Goal: Information Seeking & Learning: Learn about a topic

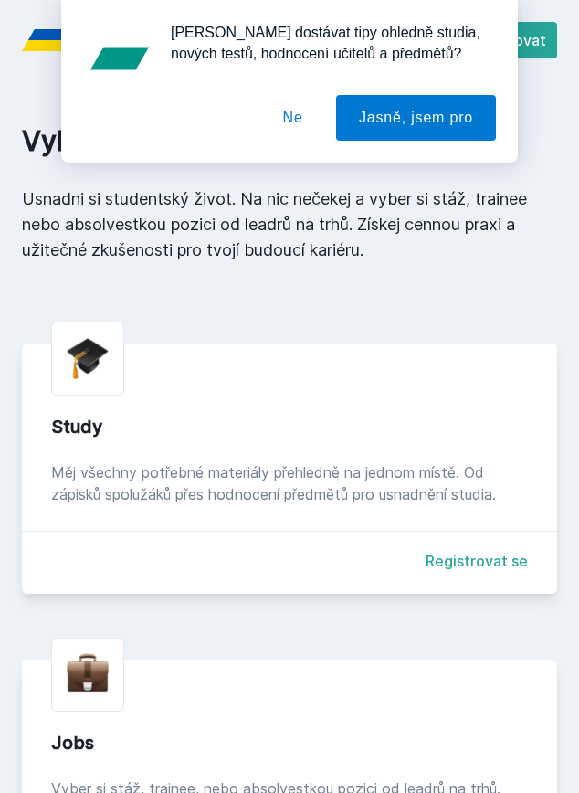
click at [288, 117] on button "Ne" at bounding box center [293, 118] width 66 height 46
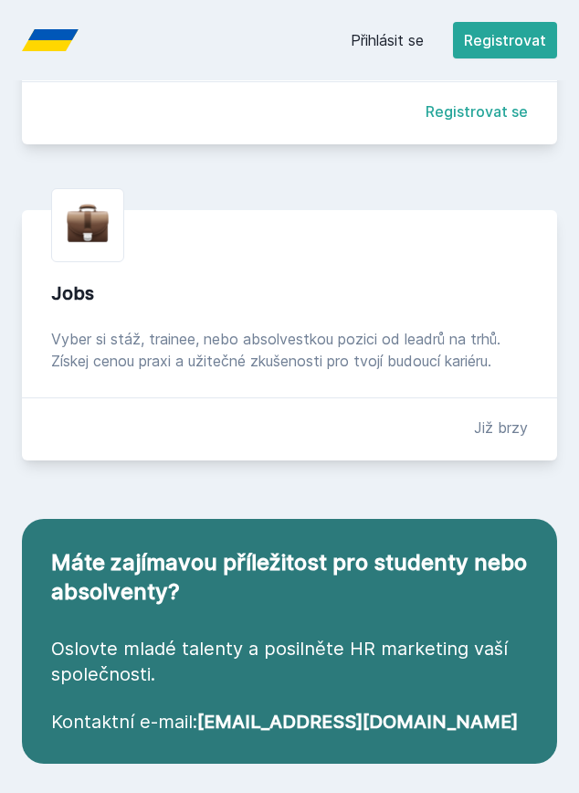
scroll to position [449, 0]
click at [412, 36] on link "Přihlásit se" at bounding box center [387, 40] width 73 height 22
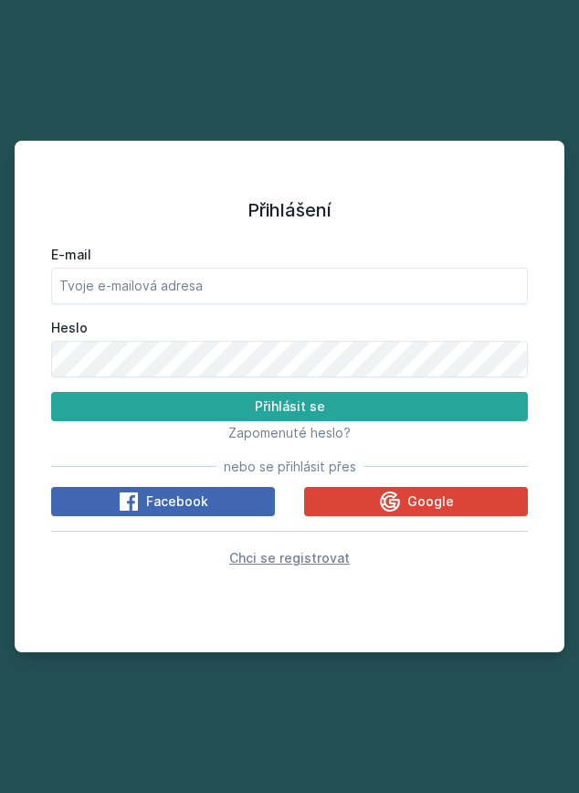
click at [313, 557] on span "Chci se registrovat" at bounding box center [289, 558] width 121 height 16
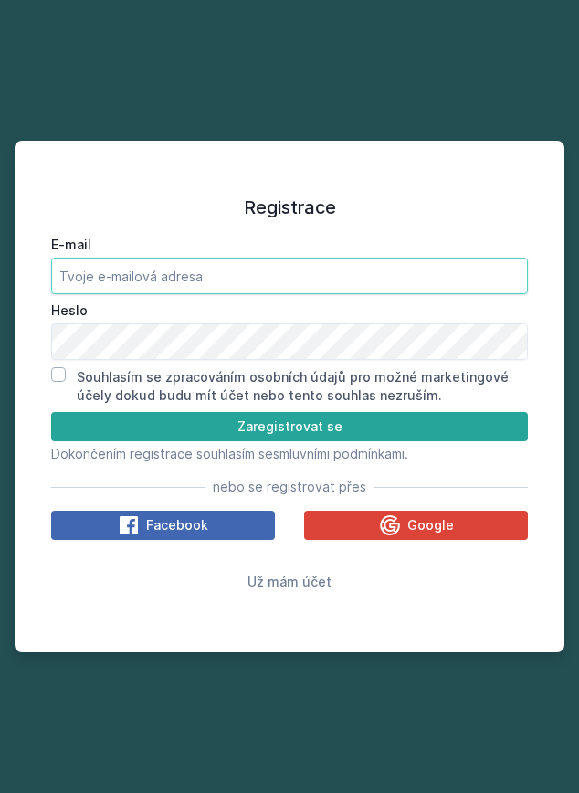
click at [283, 273] on input "E-mail" at bounding box center [289, 276] width 477 height 37
type input "[EMAIL_ADDRESS][DOMAIN_NAME]"
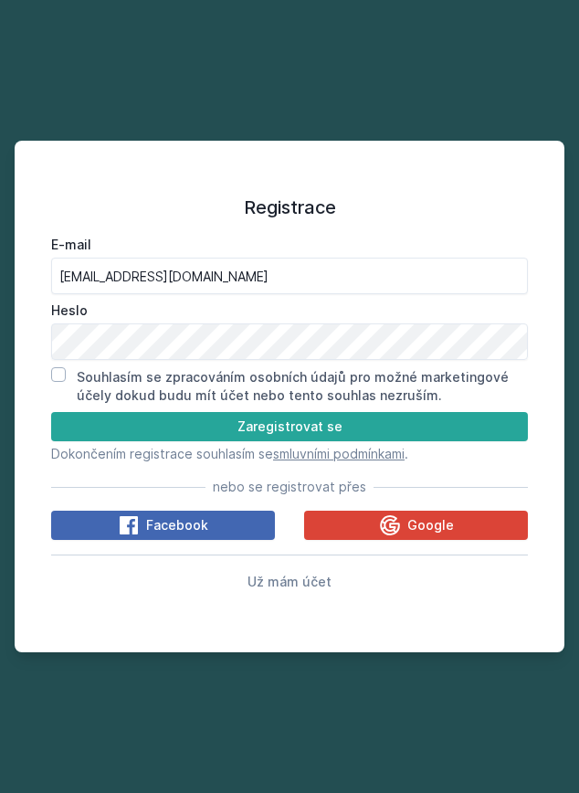
click at [60, 372] on input "Souhlasím se zpracováním osobních údajů pro možné marketingové účely dokud budu…" at bounding box center [58, 374] width 15 height 15
checkbox input "true"
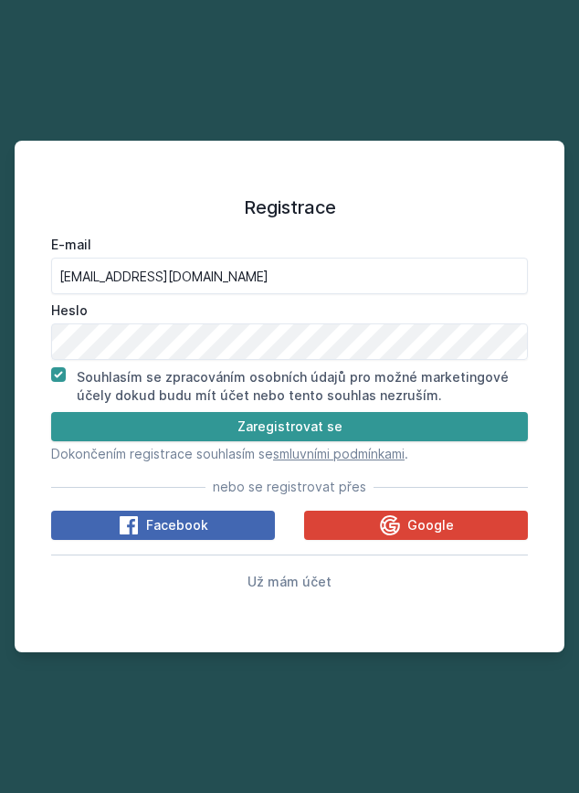
click at [236, 428] on button "Zaregistrovat se" at bounding box center [289, 426] width 477 height 29
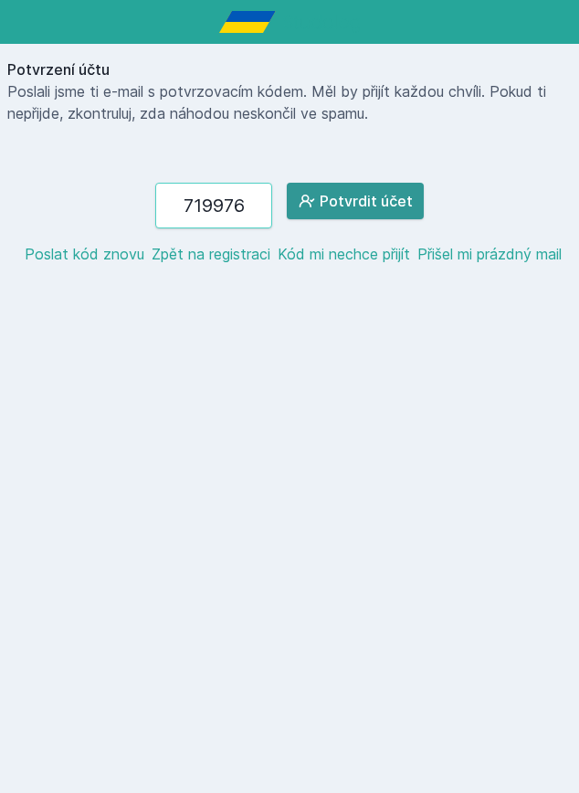
type input "719976"
click at [364, 207] on button "Potvrdit účet" at bounding box center [355, 201] width 137 height 37
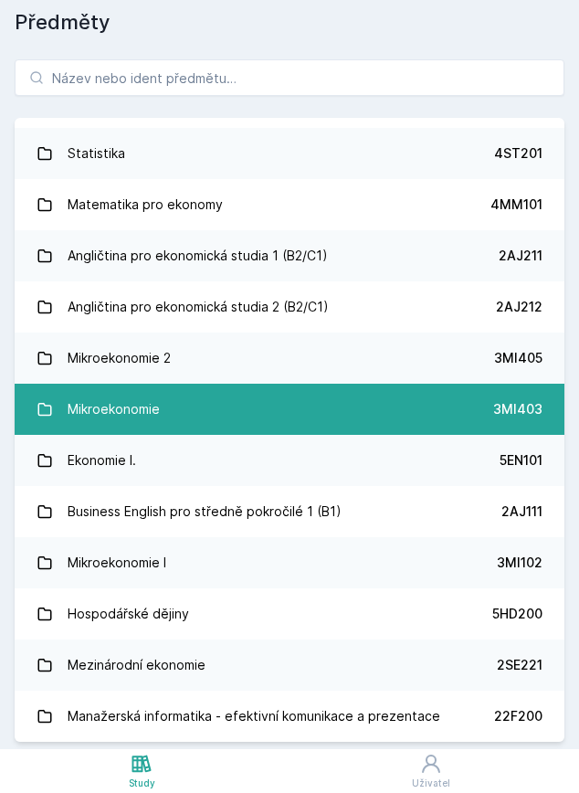
scroll to position [48, 0]
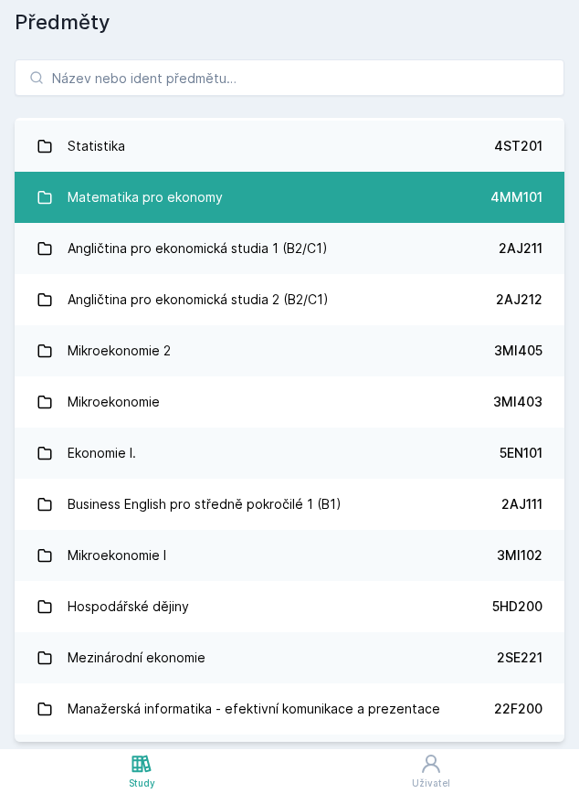
click at [358, 180] on link "Matematika pro ekonomy 4MM101" at bounding box center [290, 197] width 550 height 51
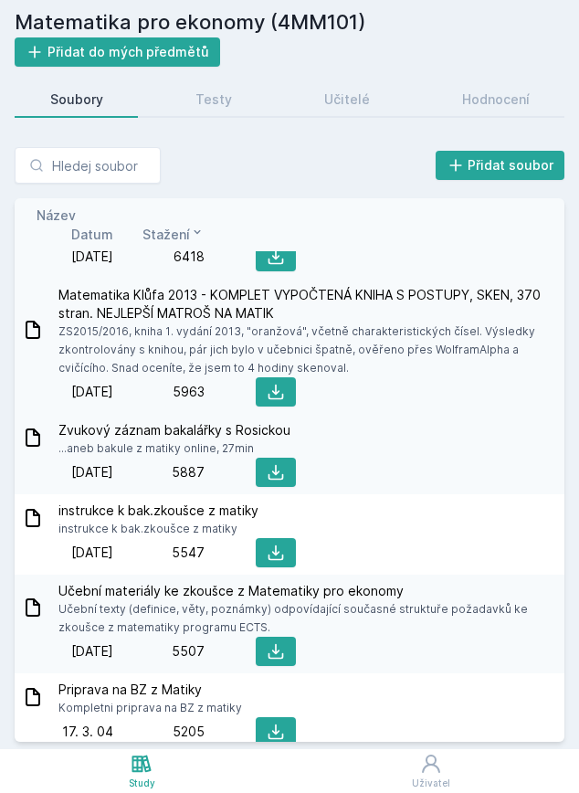
scroll to position [547, 0]
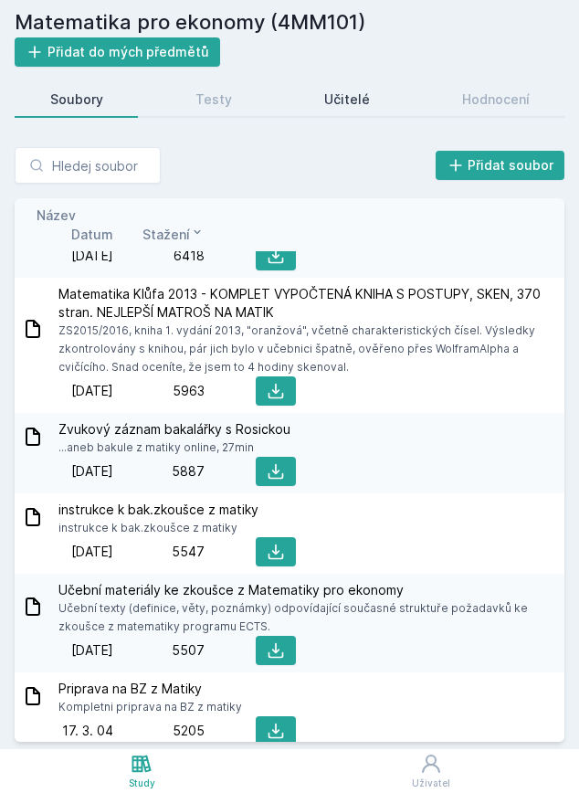
click at [349, 100] on div "Učitelé" at bounding box center [347, 99] width 46 height 18
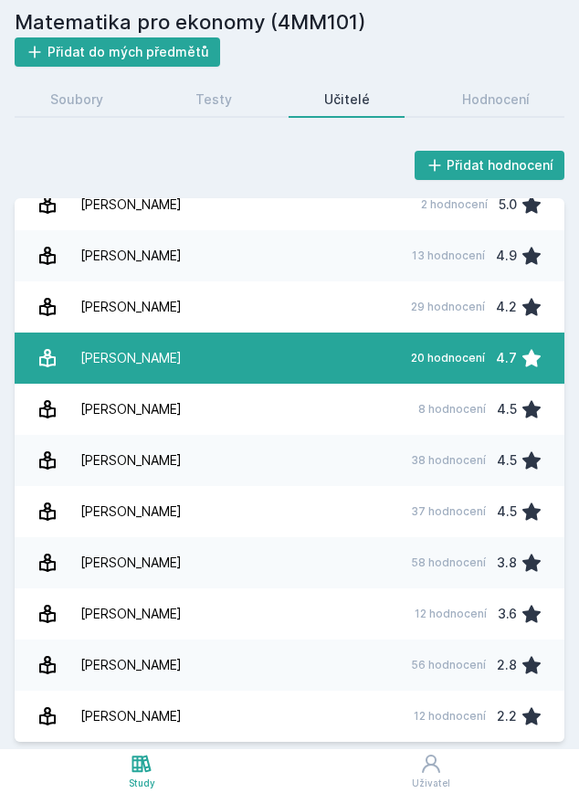
scroll to position [348, 0]
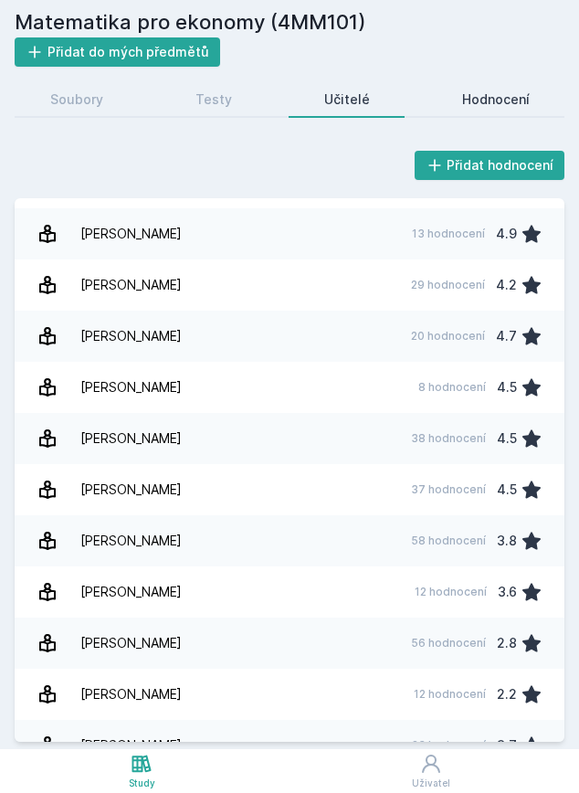
click at [494, 98] on div "Hodnocení" at bounding box center [496, 99] width 68 height 18
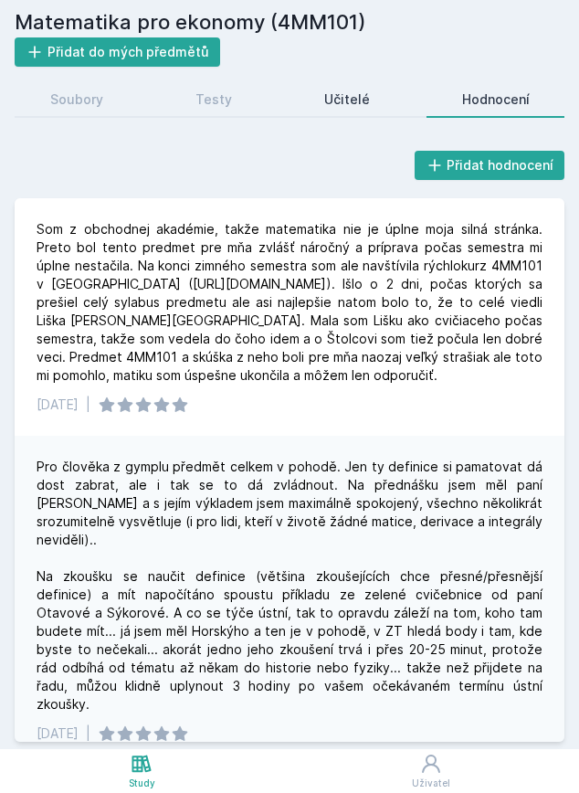
click at [366, 94] on div "Učitelé" at bounding box center [347, 99] width 46 height 18
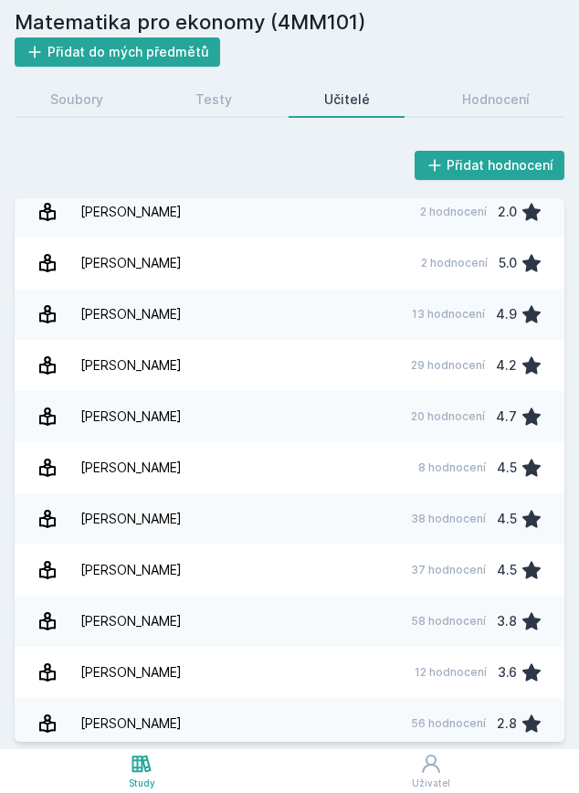
scroll to position [308, 0]
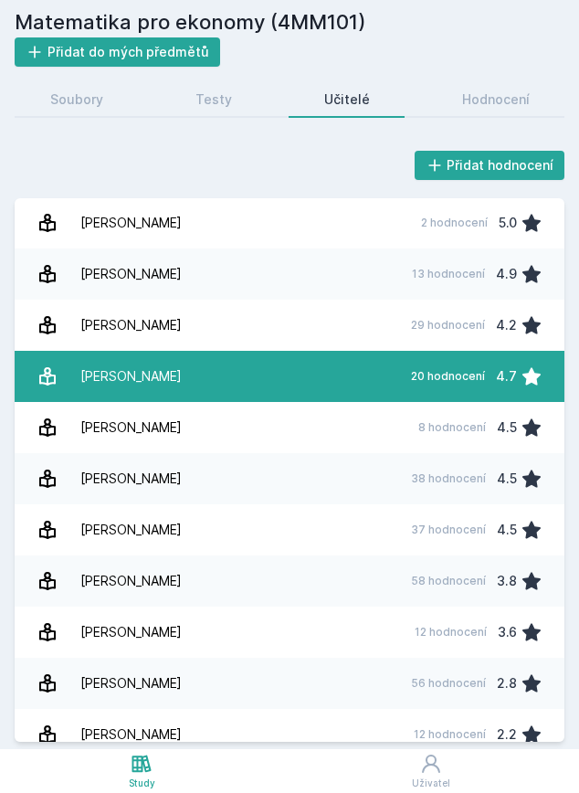
click at [196, 383] on link "[PERSON_NAME] 20 hodnocení 4.7" at bounding box center [290, 376] width 550 height 51
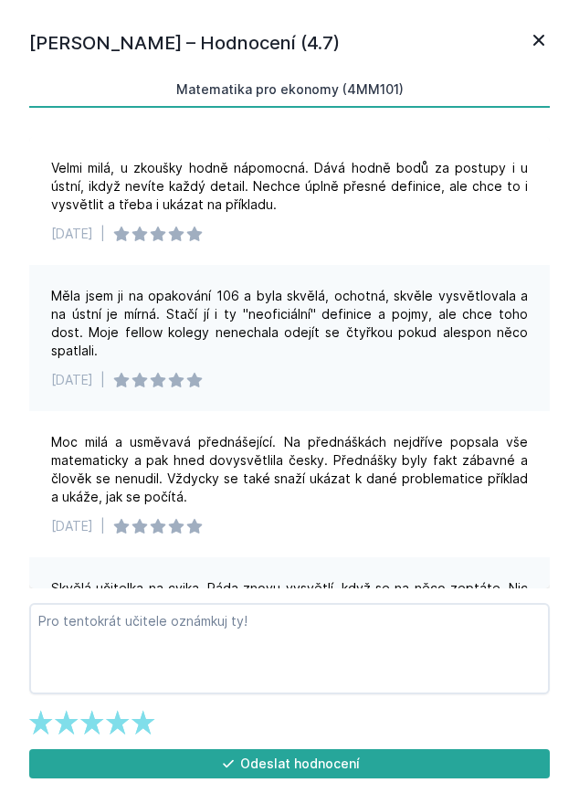
click at [538, 43] on icon at bounding box center [539, 40] width 22 height 22
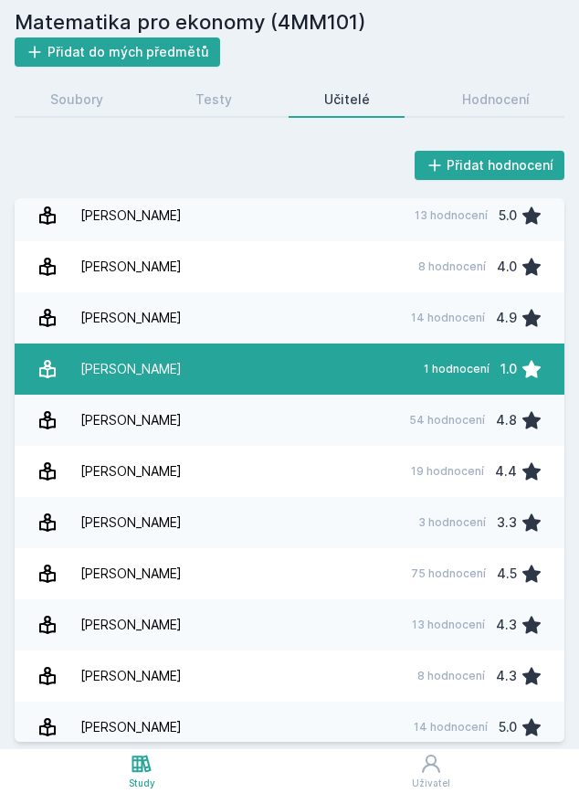
scroll to position [1013, 0]
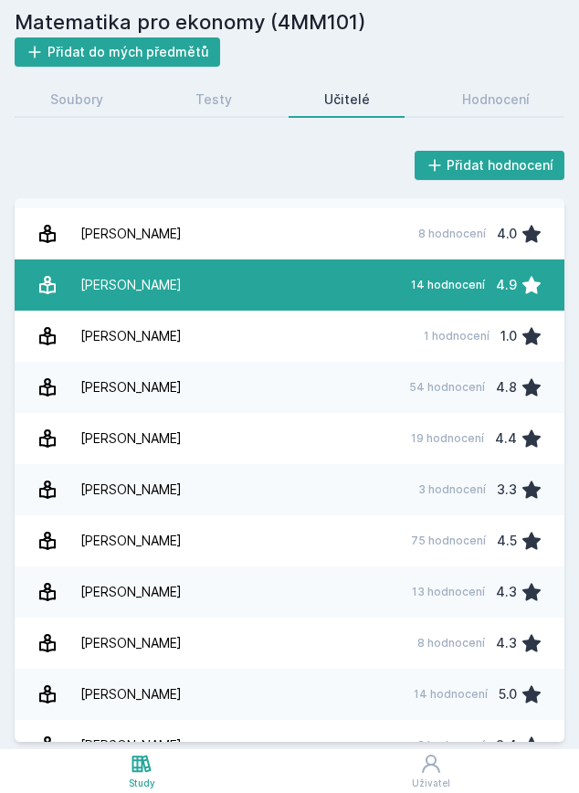
click at [309, 297] on link "L[PERSON_NAME] 14 hodnocení 4.9" at bounding box center [290, 284] width 550 height 51
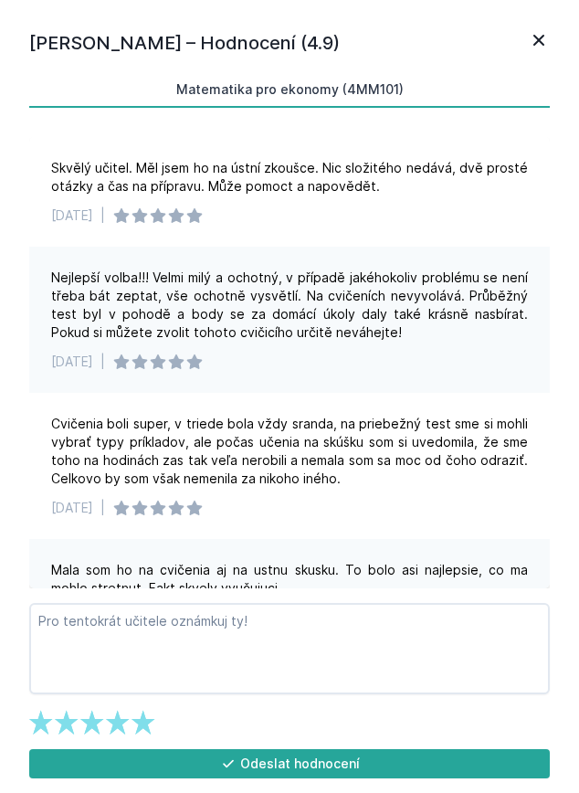
click at [543, 35] on icon at bounding box center [539, 40] width 22 height 22
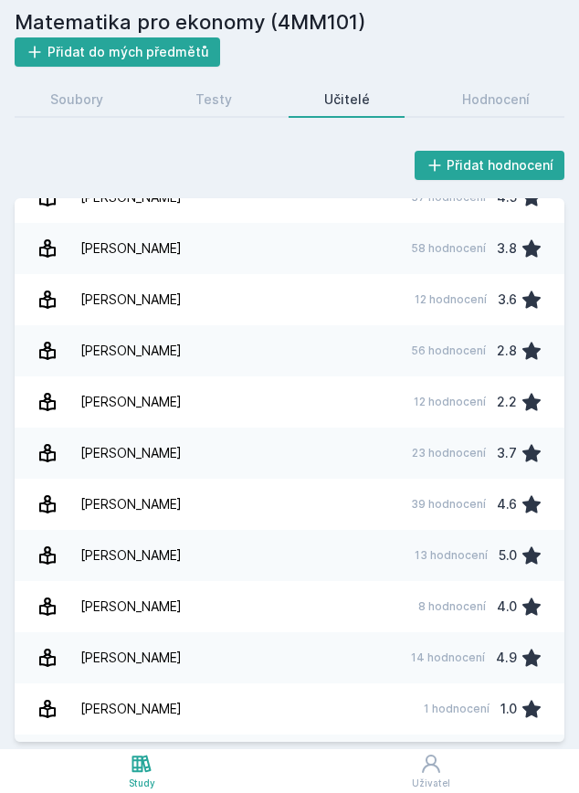
scroll to position [128, 0]
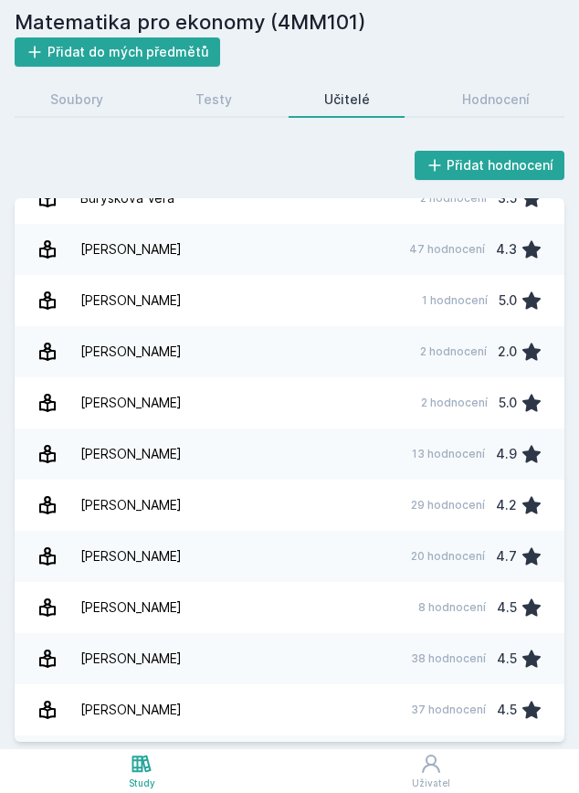
click at [139, 24] on h2 "Matematika pro ekonomy (4MM101)" at bounding box center [290, 22] width 550 height 30
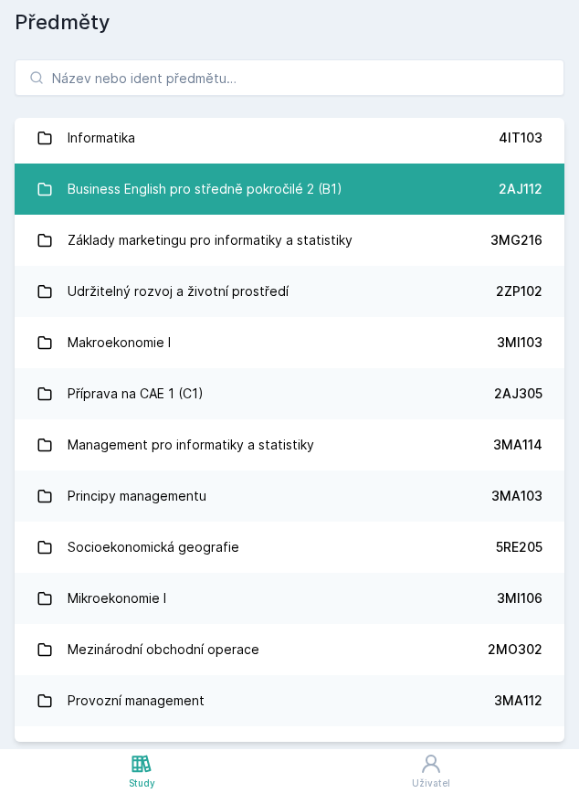
scroll to position [1849, 0]
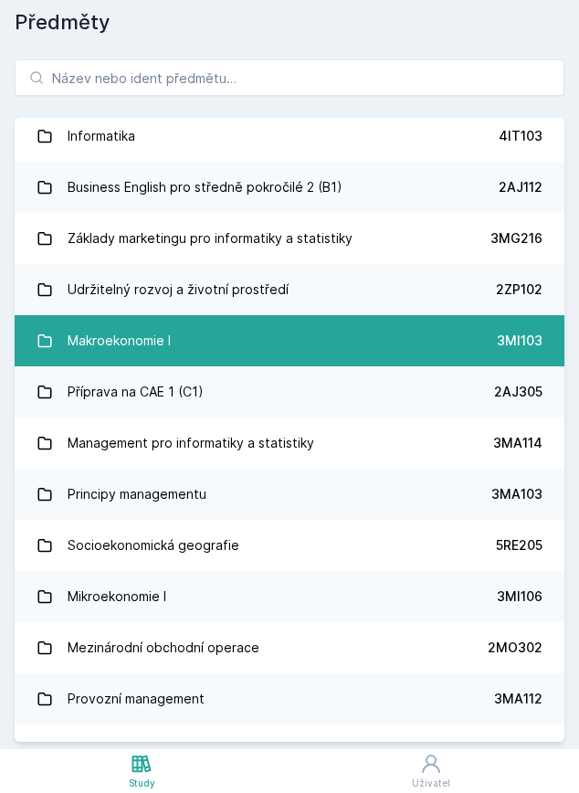
click at [197, 354] on link "Makroekonomie I 3MI103" at bounding box center [290, 340] width 550 height 51
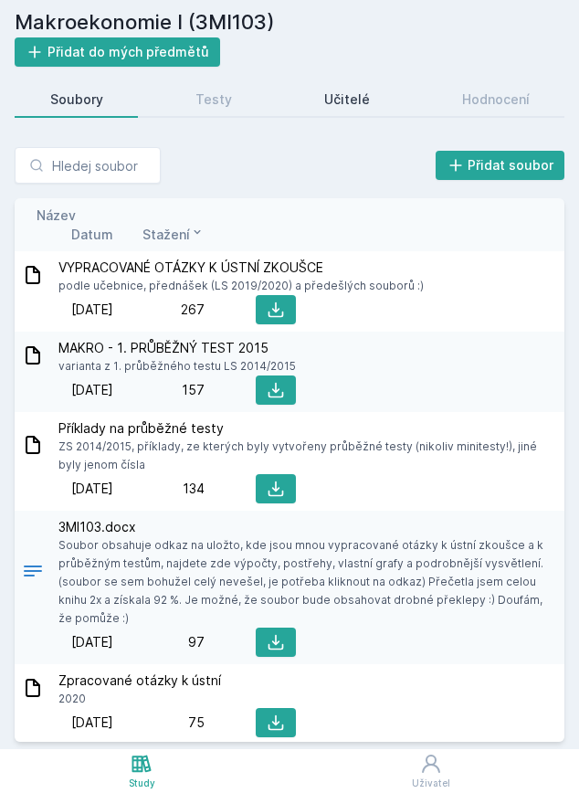
click at [368, 90] on link "Učitelé" at bounding box center [347, 99] width 116 height 37
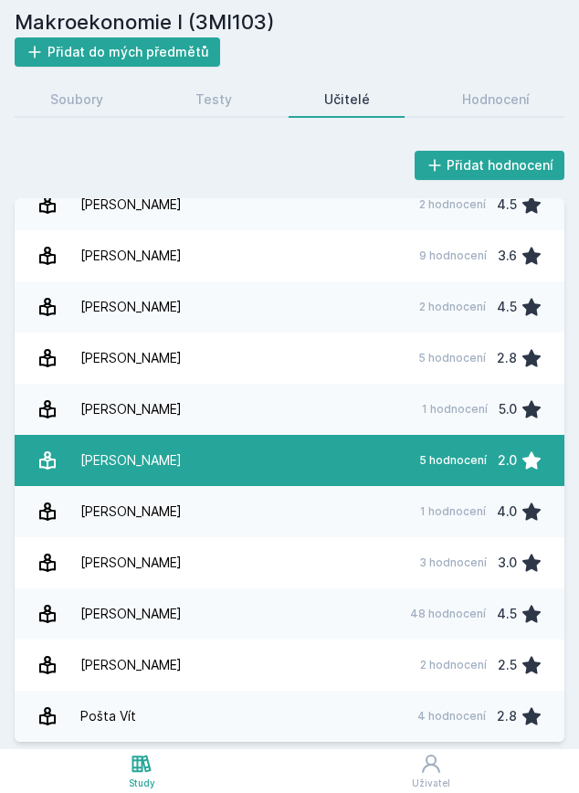
scroll to position [275, 0]
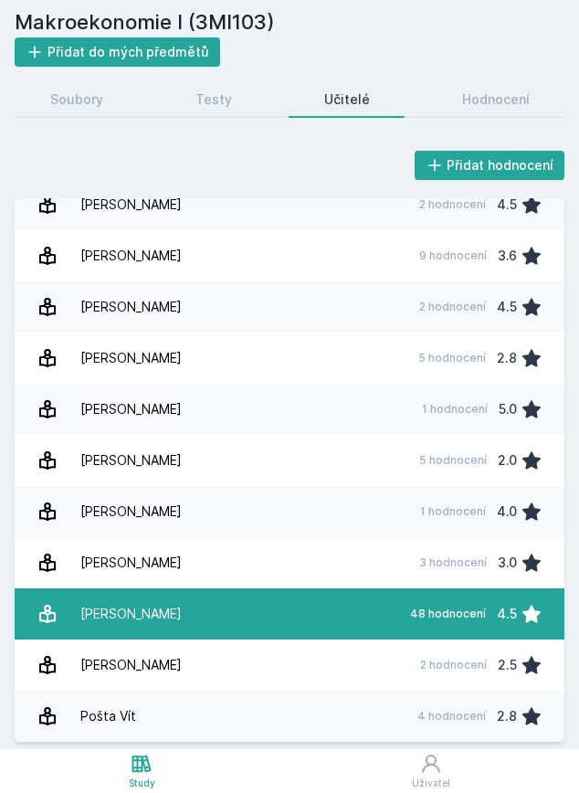
click at [271, 604] on link "[PERSON_NAME] 48 hodnocení 4.5" at bounding box center [290, 613] width 550 height 51
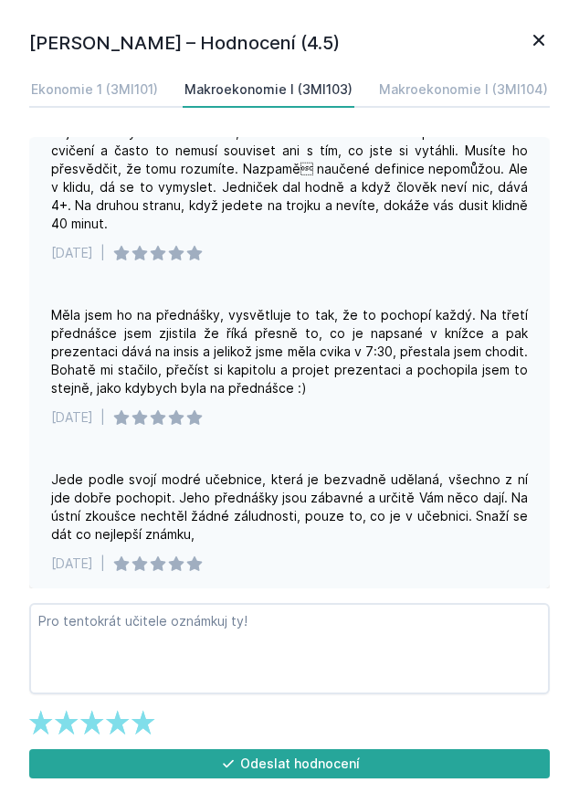
scroll to position [462, 0]
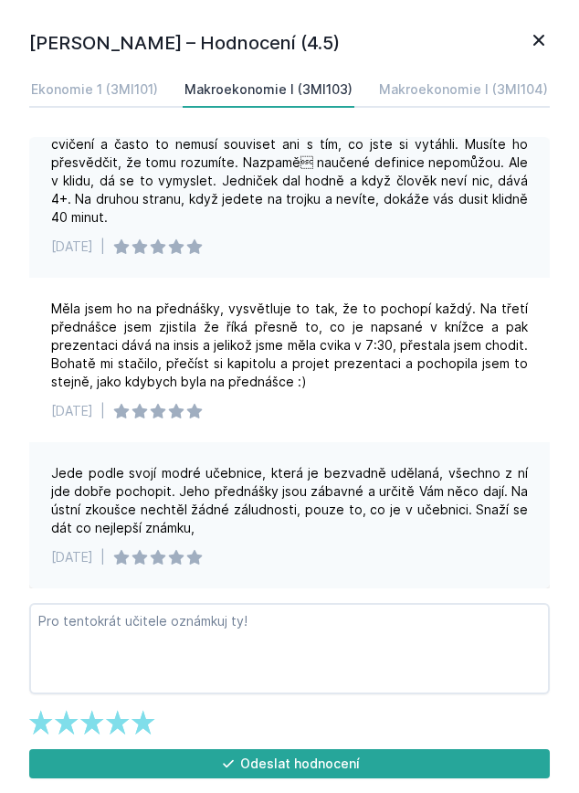
click at [535, 40] on icon at bounding box center [539, 40] width 22 height 22
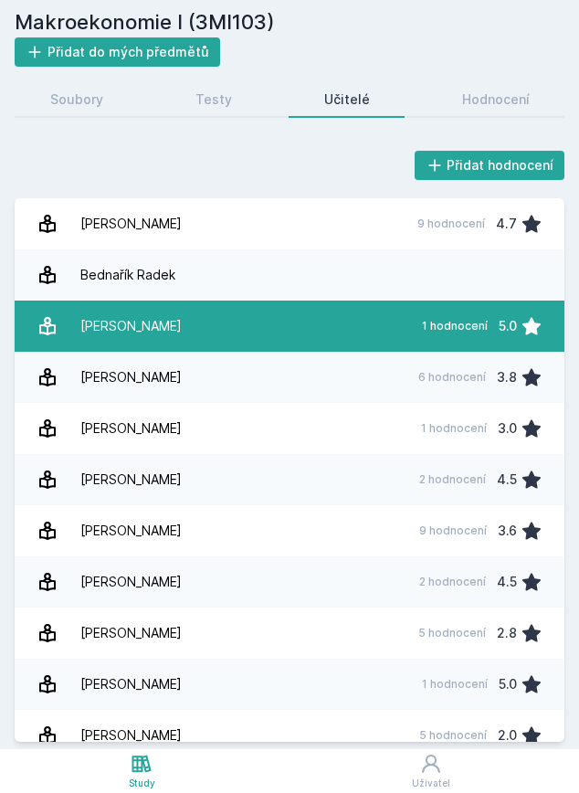
click at [328, 329] on link "[PERSON_NAME] 1 hodnocení 5.0" at bounding box center [290, 326] width 550 height 51
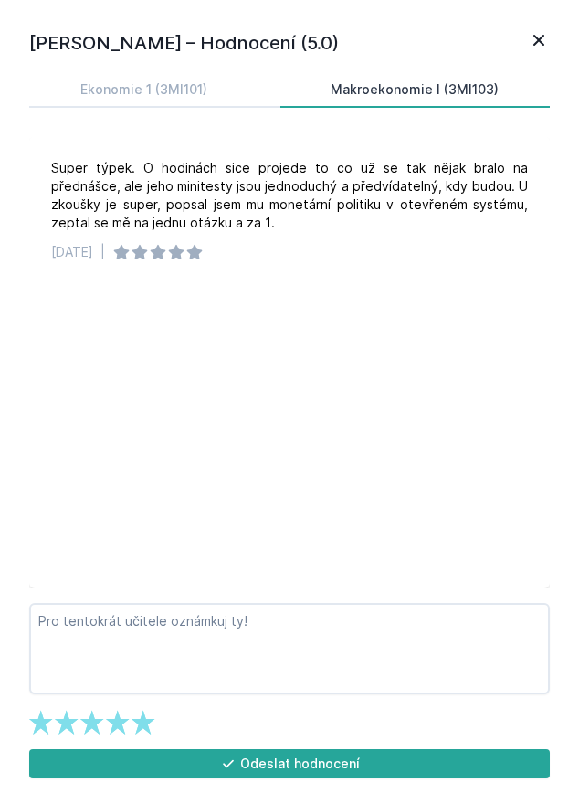
click at [540, 35] on icon at bounding box center [539, 40] width 22 height 22
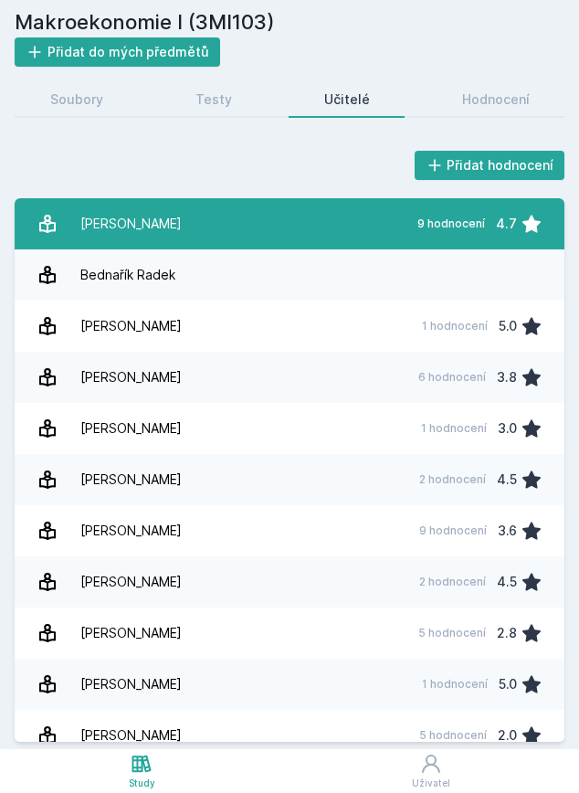
click at [298, 226] on link "[PERSON_NAME] 9 hodnocení 4.7" at bounding box center [290, 223] width 550 height 51
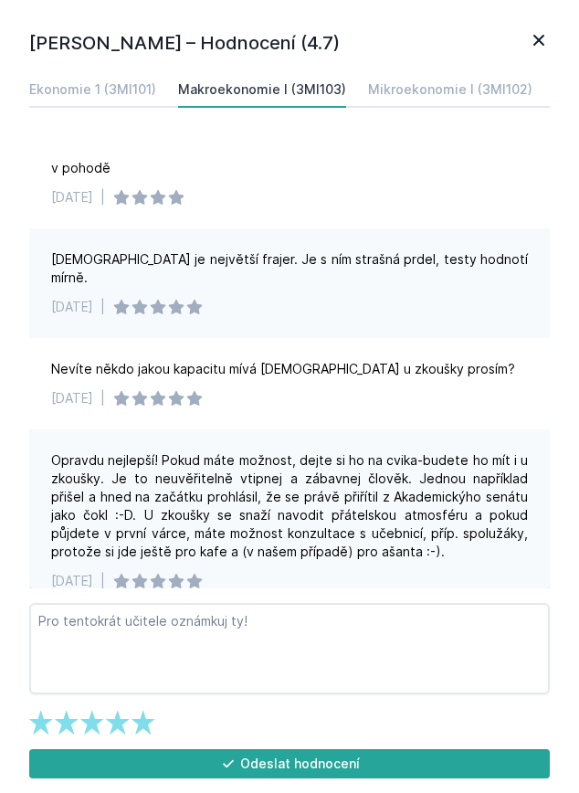
click at [541, 45] on icon at bounding box center [539, 40] width 22 height 22
click at [541, 42] on icon at bounding box center [538, 40] width 11 height 11
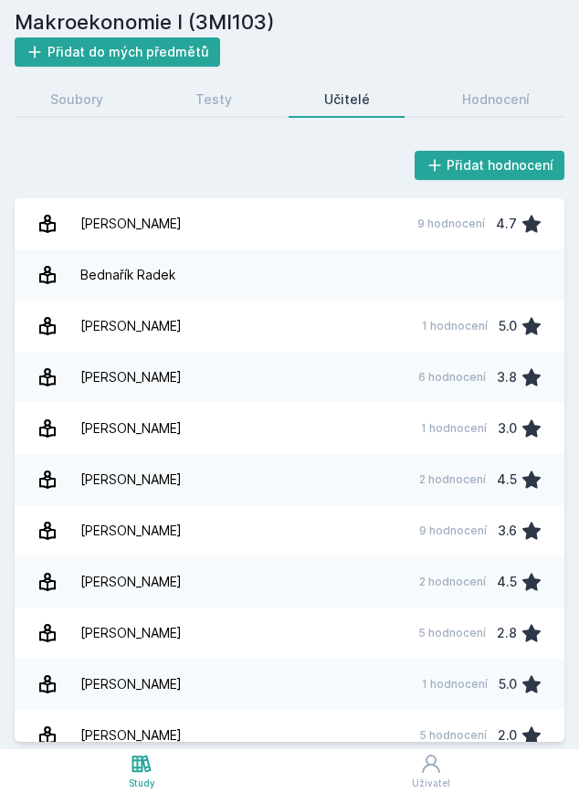
click at [218, 24] on h2 "Makroekonomie I (3MI103)" at bounding box center [290, 22] width 550 height 30
click at [444, 768] on link "Uživatel" at bounding box center [432, 771] width 296 height 44
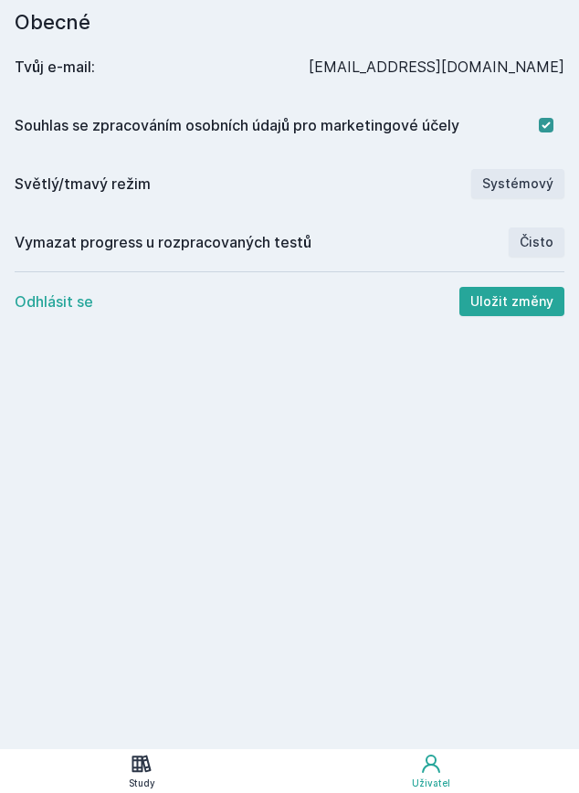
click at [139, 766] on icon at bounding box center [141, 763] width 19 height 17
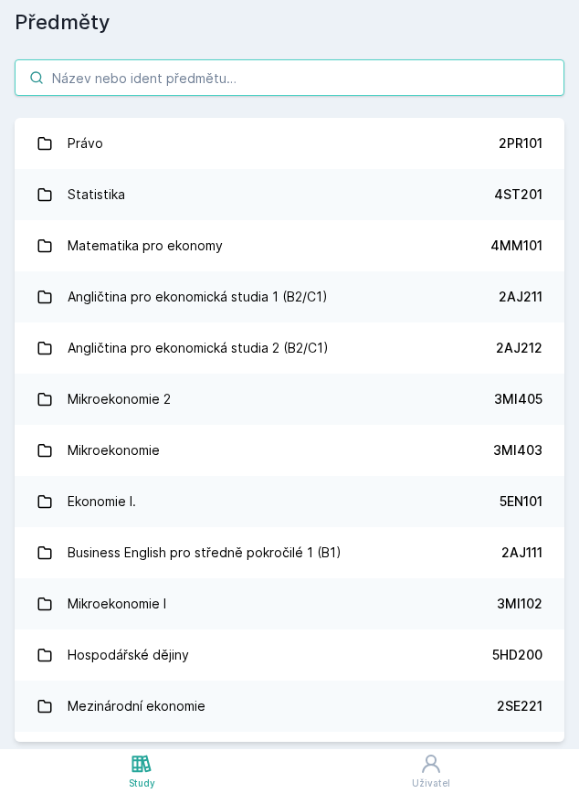
click at [271, 94] on input "search" at bounding box center [290, 77] width 550 height 37
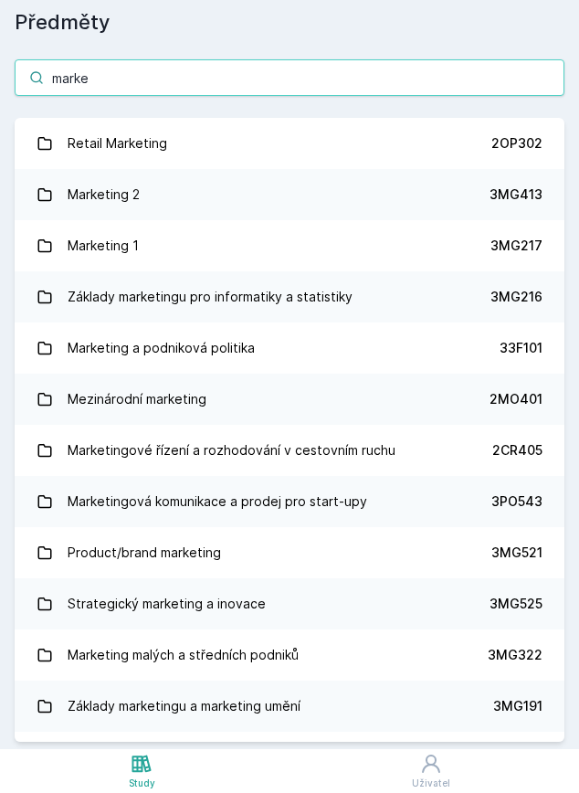
type input "market"
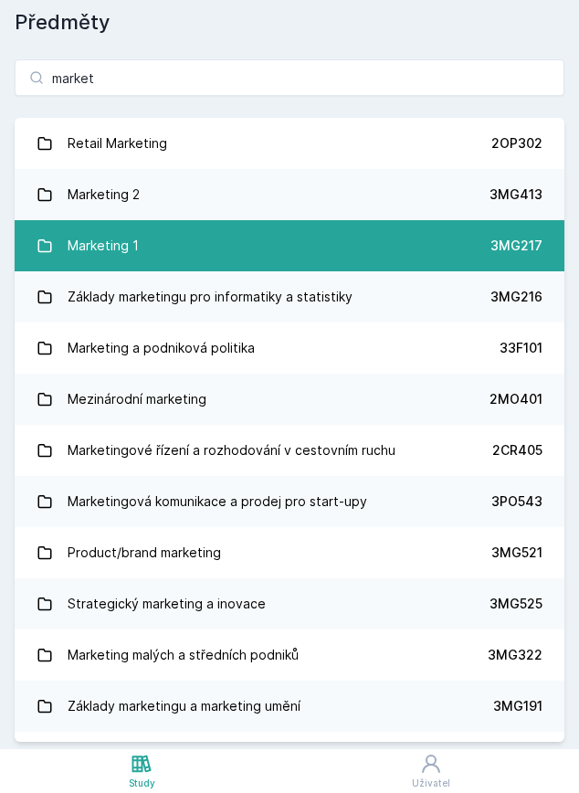
click at [316, 247] on link "Marketing 1 3MG217" at bounding box center [290, 245] width 550 height 51
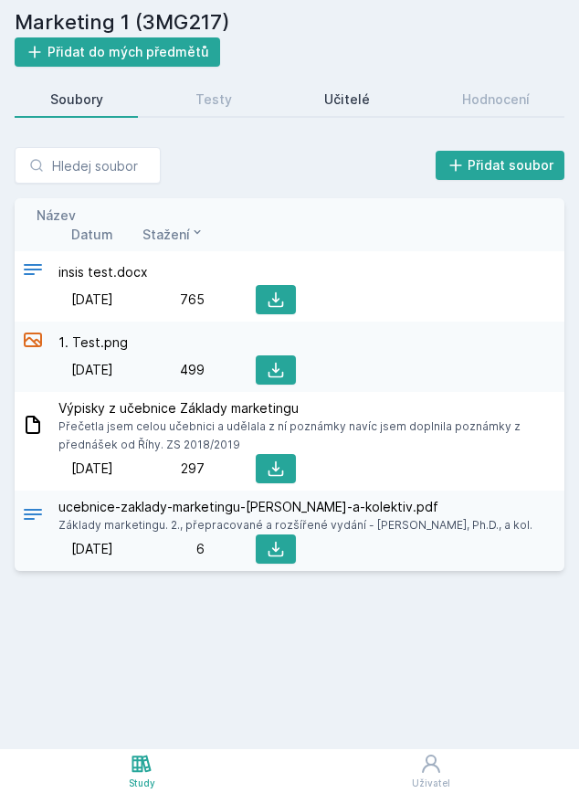
click at [368, 83] on link "Učitelé" at bounding box center [347, 99] width 116 height 37
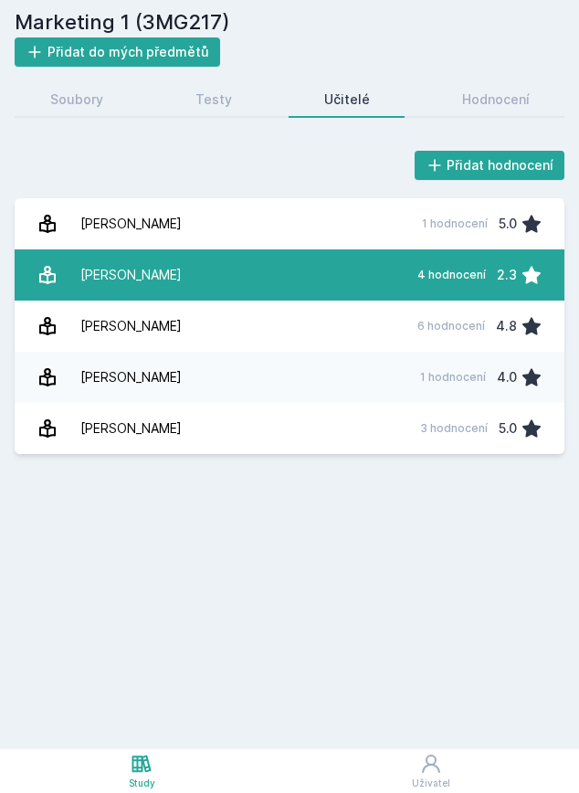
click at [336, 258] on link "Horová Olga 4 hodnocení 2.3" at bounding box center [290, 274] width 550 height 51
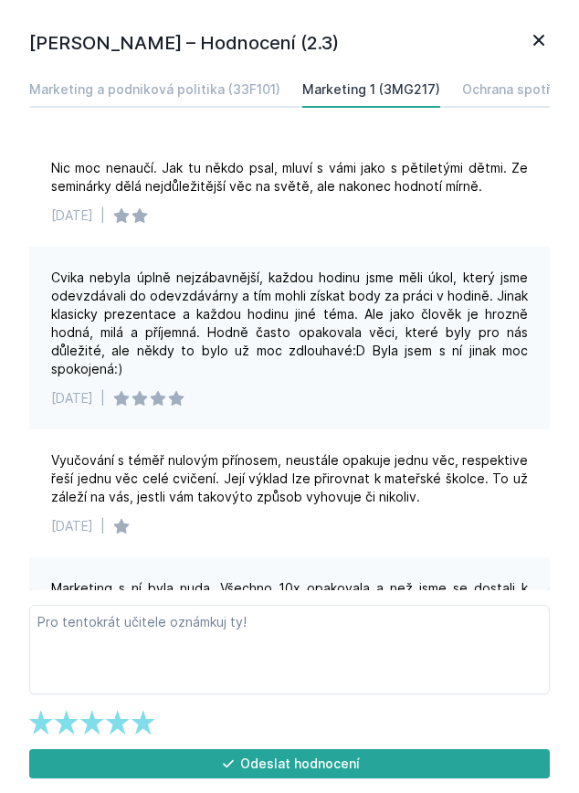
click at [533, 36] on icon at bounding box center [539, 40] width 22 height 22
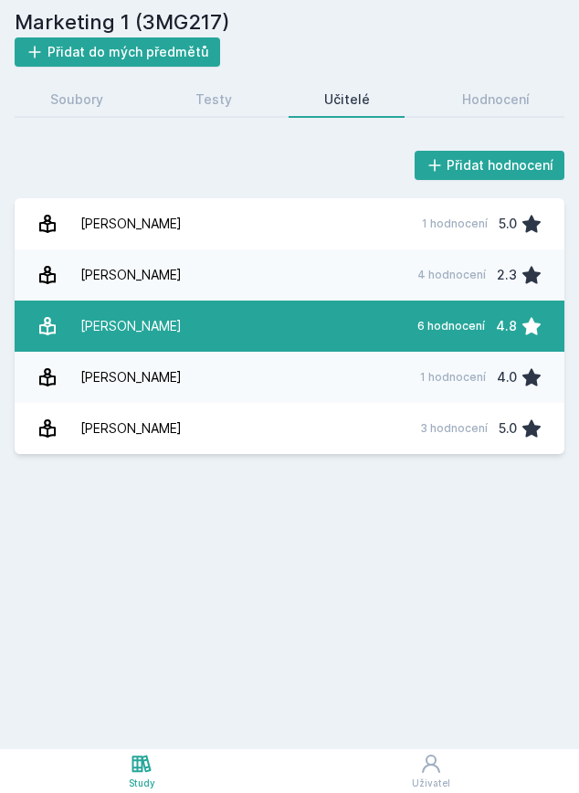
click at [289, 323] on link "Říha David 6 hodnocení 4.8" at bounding box center [290, 326] width 550 height 51
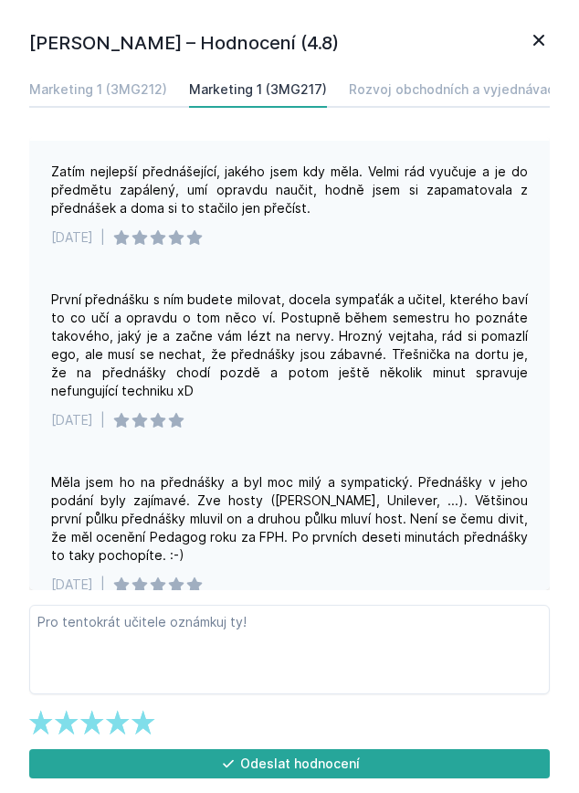
scroll to position [64, 0]
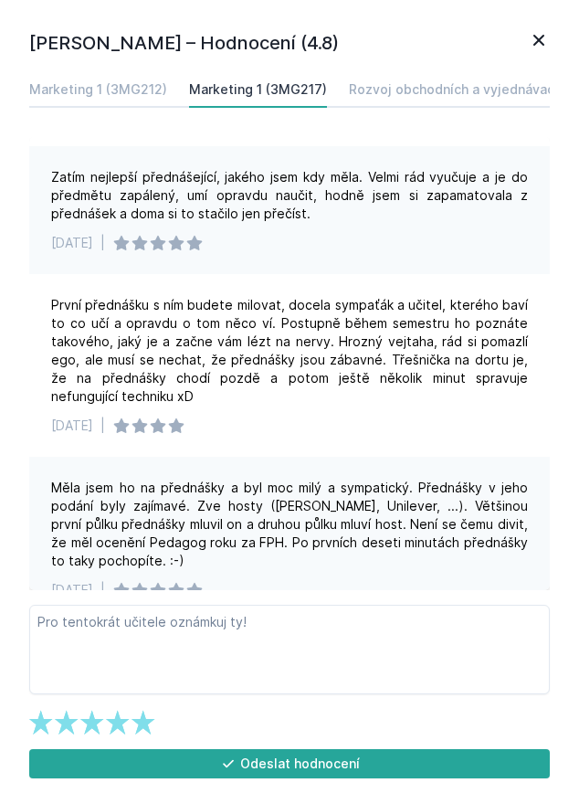
click at [536, 45] on icon at bounding box center [539, 40] width 22 height 22
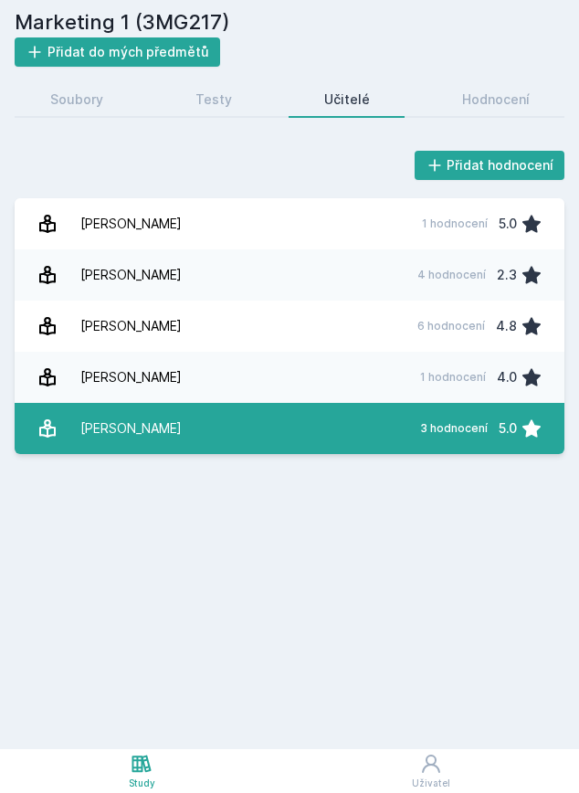
click at [344, 436] on link "Zamazalová Marcela 3 hodnocení 5.0" at bounding box center [290, 428] width 550 height 51
